Goal: Information Seeking & Learning: Find specific fact

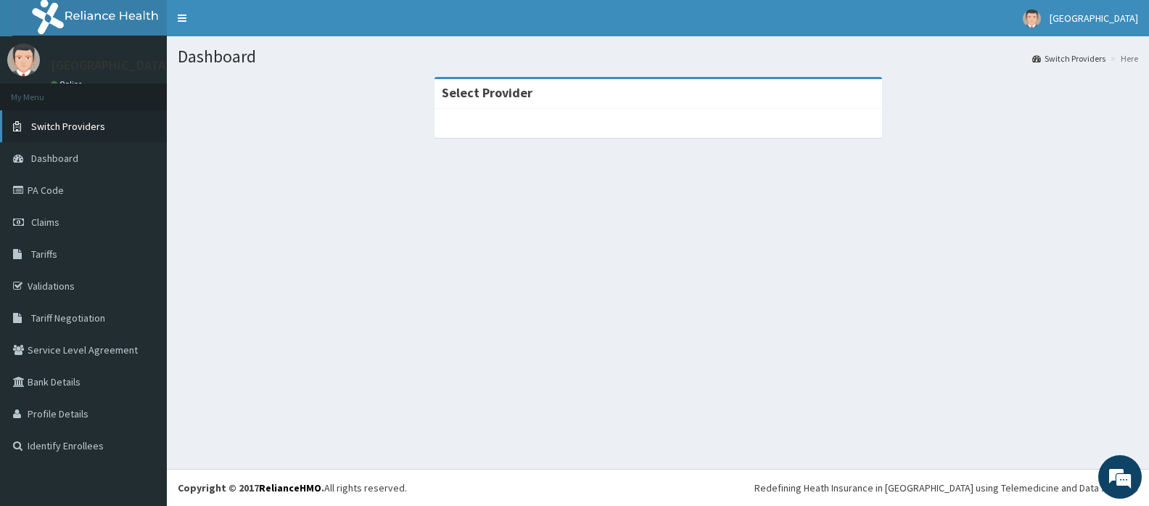
click at [120, 133] on link "Switch Providers" at bounding box center [83, 126] width 167 height 32
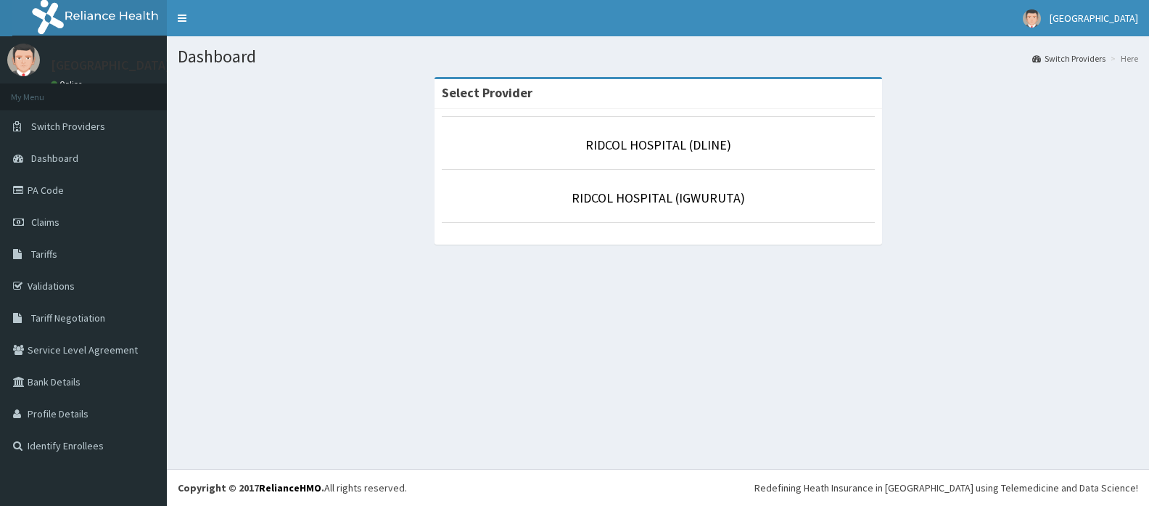
click at [567, 205] on p "RIDCOL HOSPITAL (IGWURUTA)" at bounding box center [658, 198] width 433 height 19
click at [607, 202] on link "RIDCOL HOSPITAL (IGWURUTA)" at bounding box center [658, 197] width 173 height 17
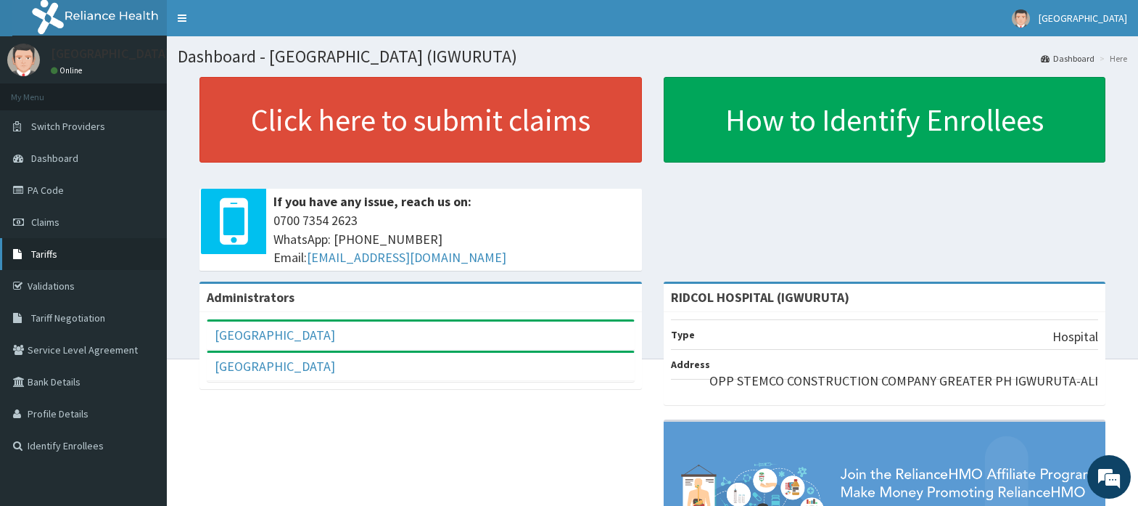
click at [65, 266] on link "Tariffs" at bounding box center [83, 254] width 167 height 32
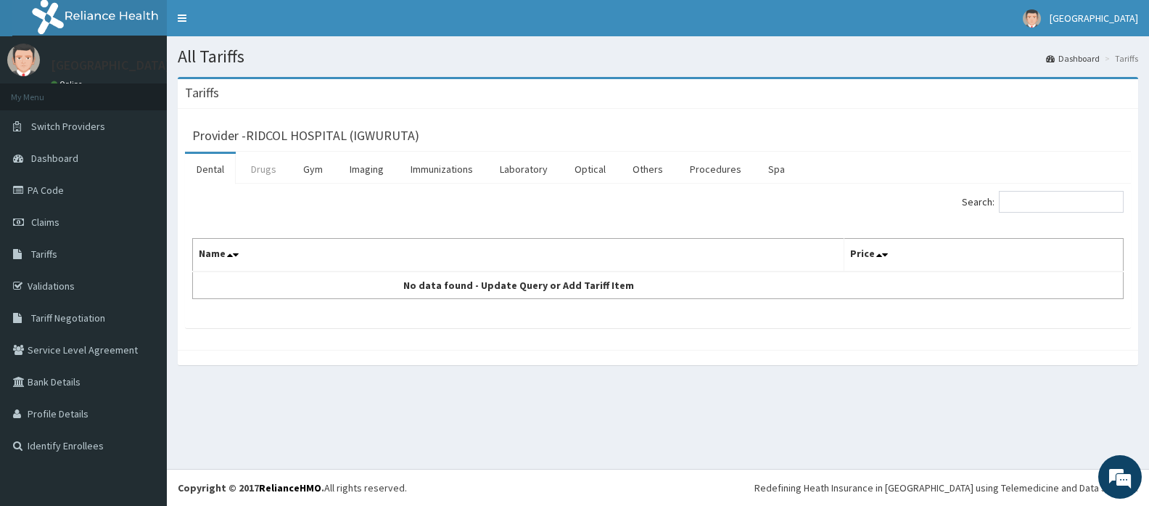
click at [279, 172] on link "Drugs" at bounding box center [263, 169] width 49 height 30
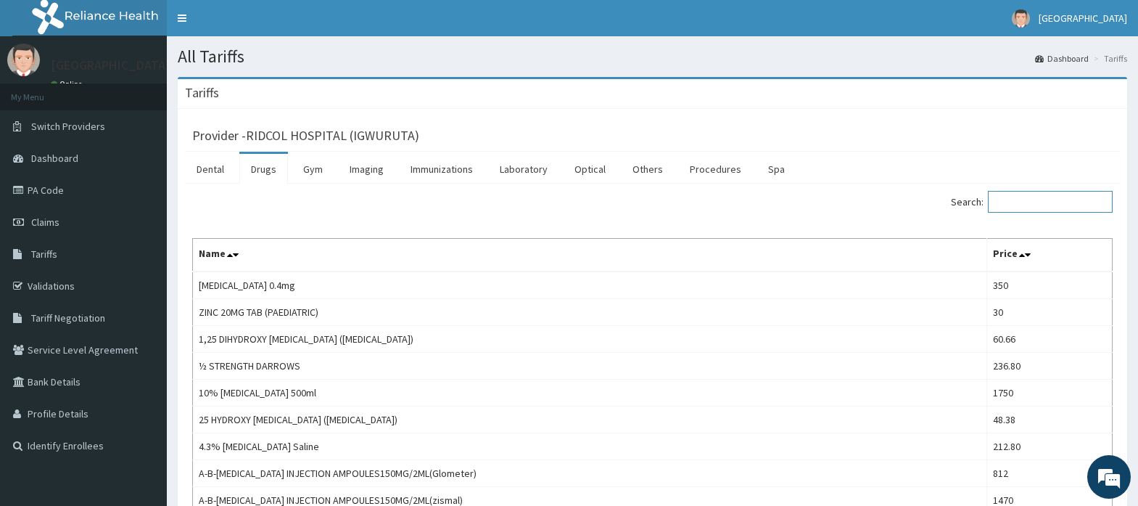
click at [1033, 206] on input "Search:" at bounding box center [1050, 202] width 125 height 22
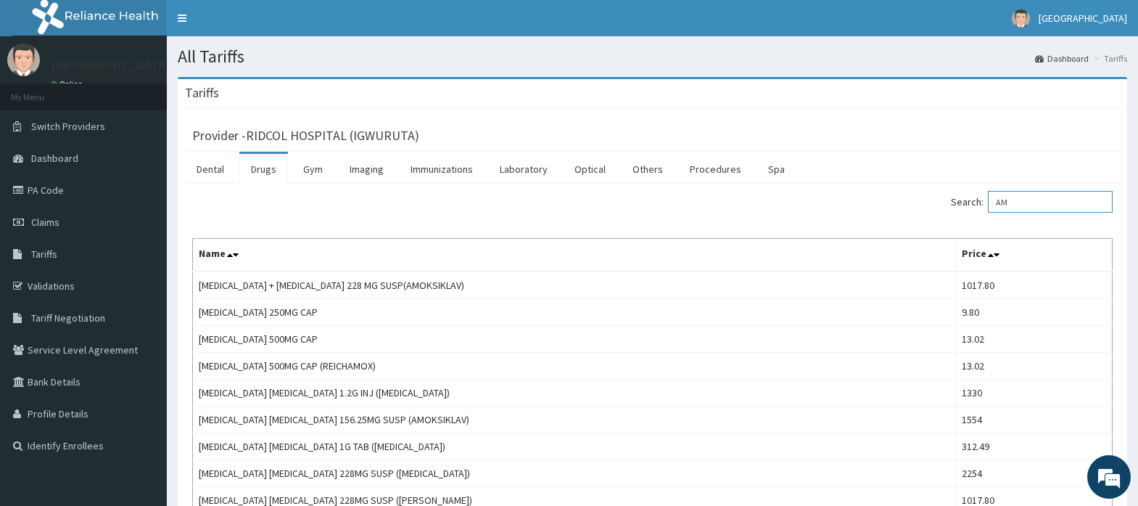
type input "A"
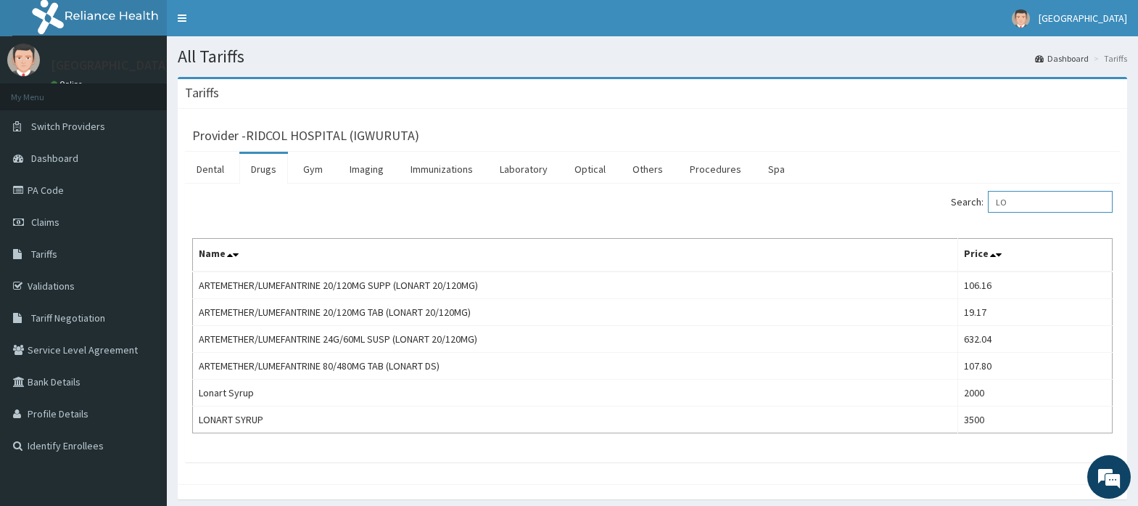
type input "L"
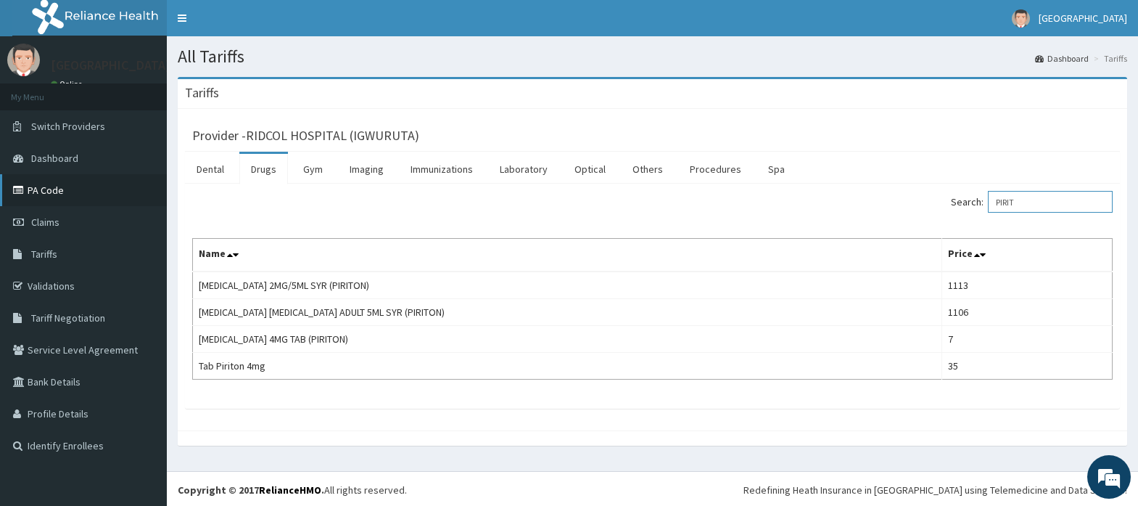
type input "PIRIT"
click at [91, 190] on link "PA Code" at bounding box center [83, 190] width 167 height 32
